Goal: Task Accomplishment & Management: Use online tool/utility

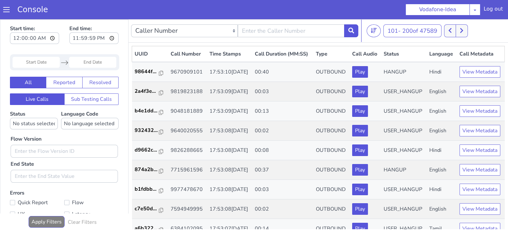
click at [463, 29] on icon at bounding box center [462, 31] width 4 height 6
click at [451, 30] on icon at bounding box center [450, 30] width 3 height 5
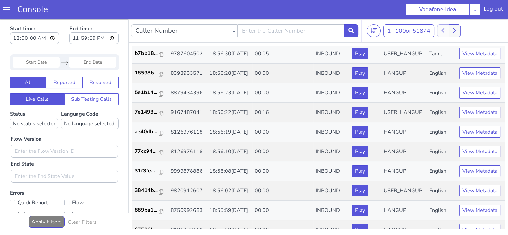
scroll to position [861, 0]
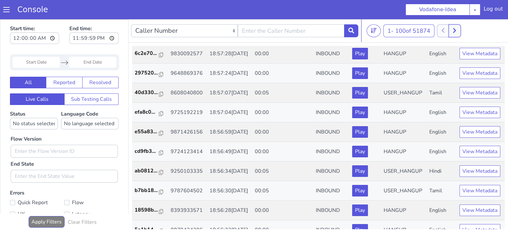
click at [453, 31] on button at bounding box center [455, 30] width 12 height 13
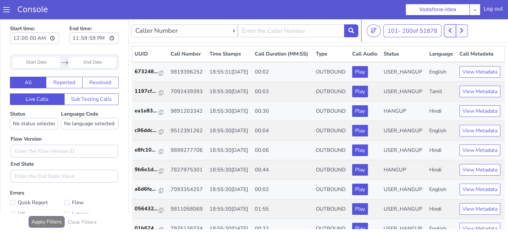
click at [449, 32] on button at bounding box center [450, 30] width 12 height 13
